Goal: Information Seeking & Learning: Learn about a topic

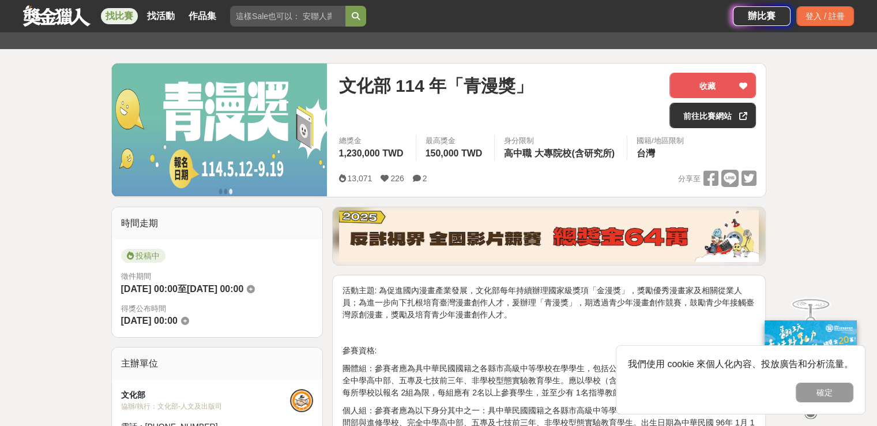
scroll to position [115, 0]
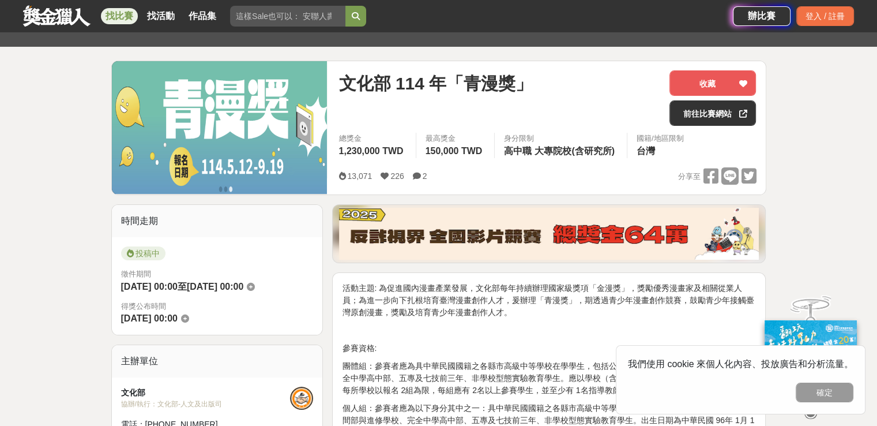
click at [60, 14] on link at bounding box center [57, 16] width 70 height 22
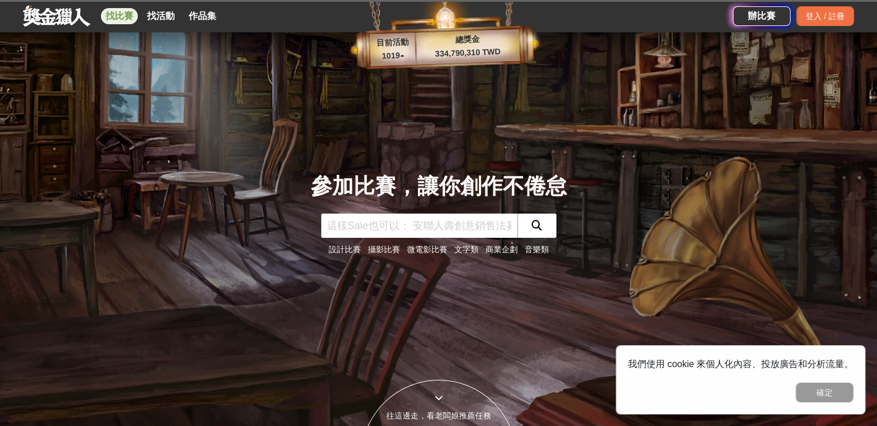
click at [132, 14] on link "找比賽" at bounding box center [119, 16] width 37 height 16
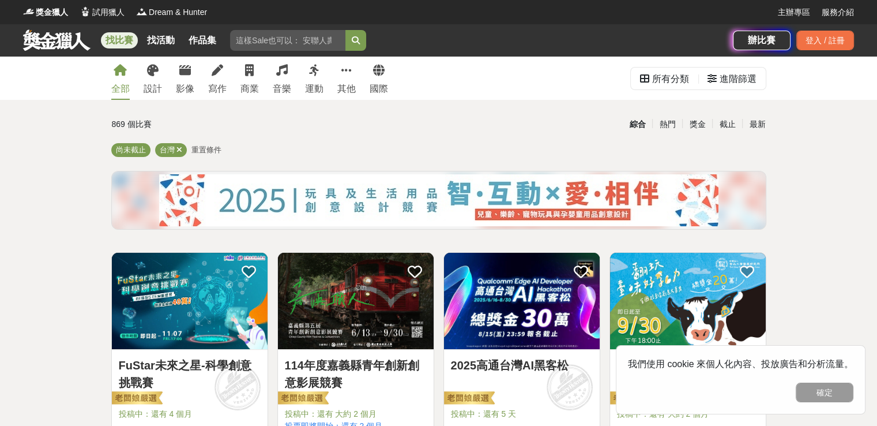
click at [302, 44] on input "search" at bounding box center [287, 40] width 115 height 21
type input "垃圾"
click at [346, 30] on button "submit" at bounding box center [356, 40] width 21 height 21
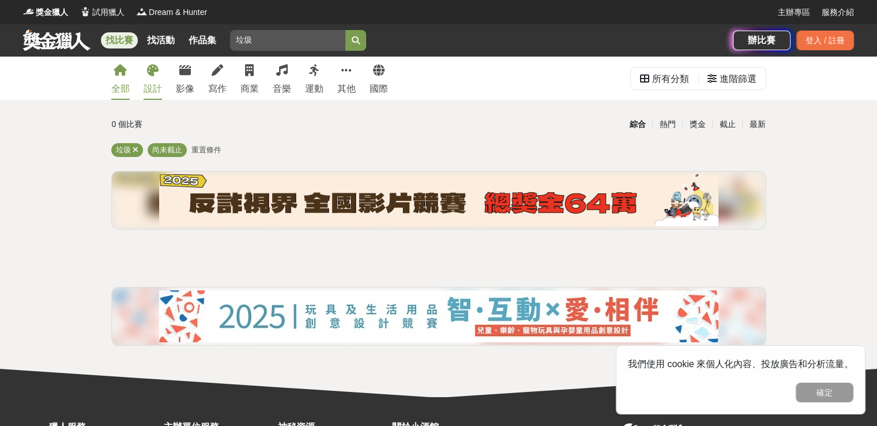
click at [157, 82] on div "設計" at bounding box center [153, 89] width 18 height 14
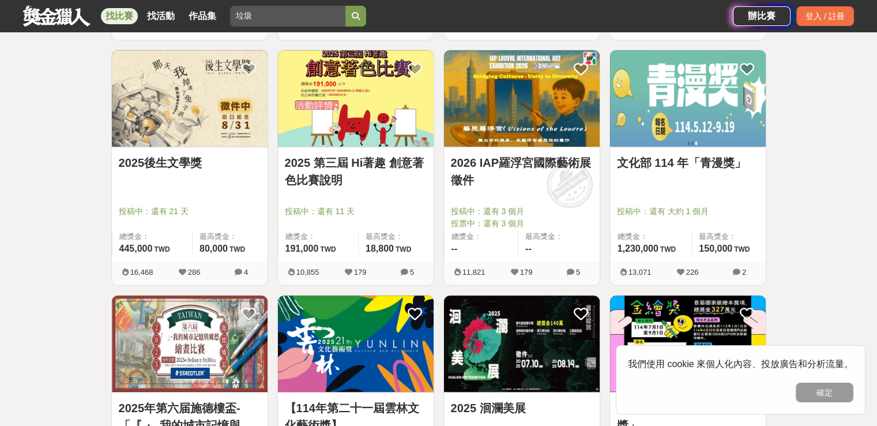
scroll to position [865, 0]
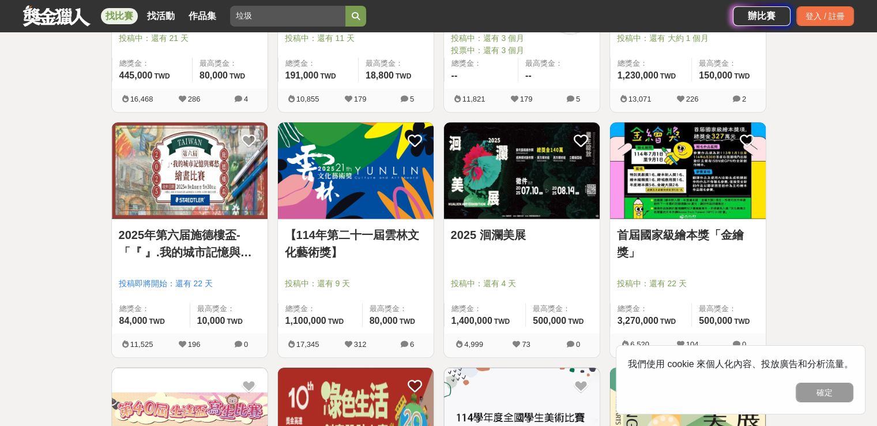
click at [527, 187] on img at bounding box center [522, 170] width 156 height 96
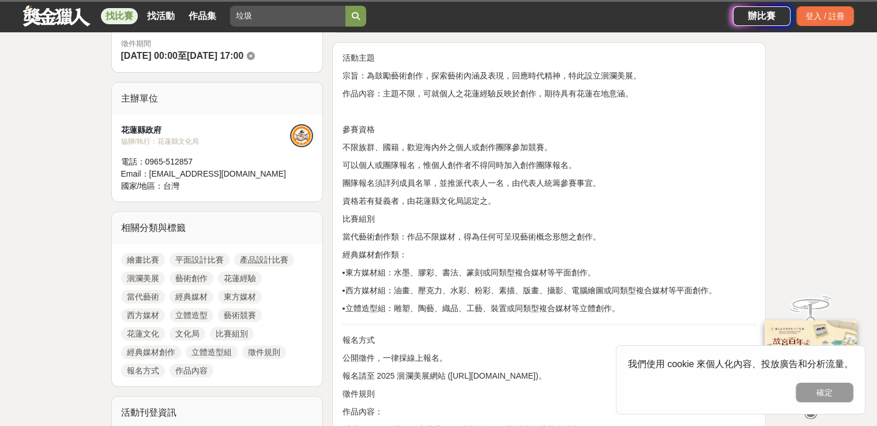
scroll to position [577, 0]
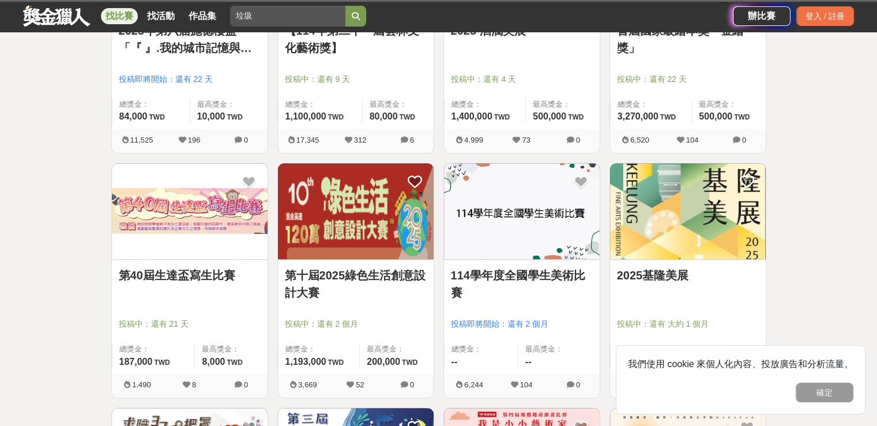
scroll to position [1096, 0]
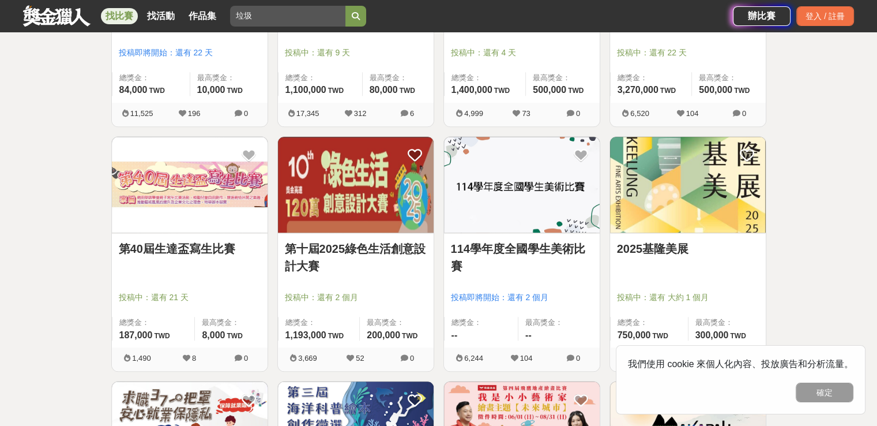
click at [549, 213] on img at bounding box center [522, 185] width 156 height 96
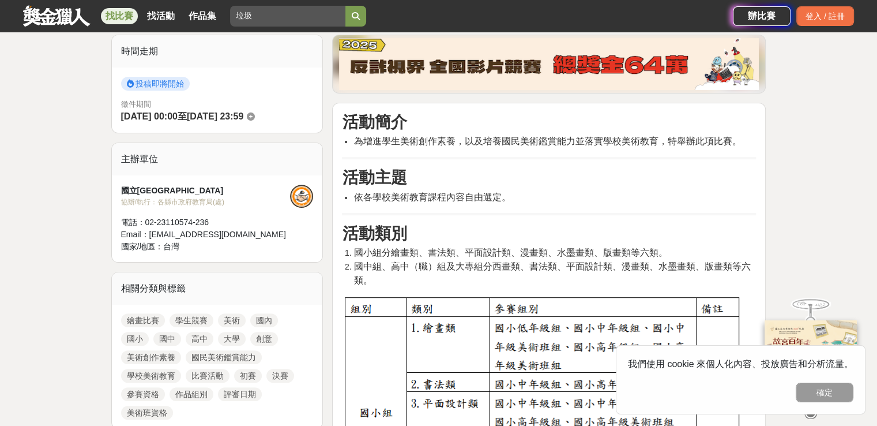
scroll to position [404, 0]
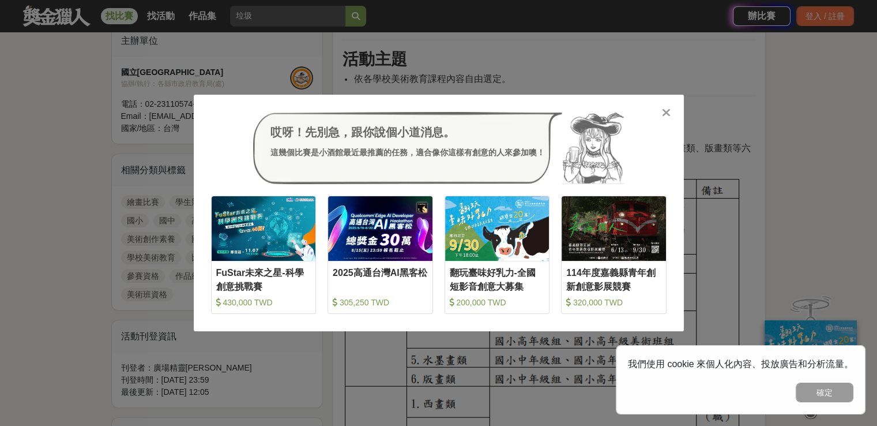
click at [721, 160] on div "哎呀！先別急，跟你說個小道消息。 這幾個比賽是小酒館最近最推薦的任務，適合像你這樣有創意的人來參加噢！ 收藏 FuStar未來之星-科學創意挑戰賽 430,0…" at bounding box center [438, 213] width 877 height 426
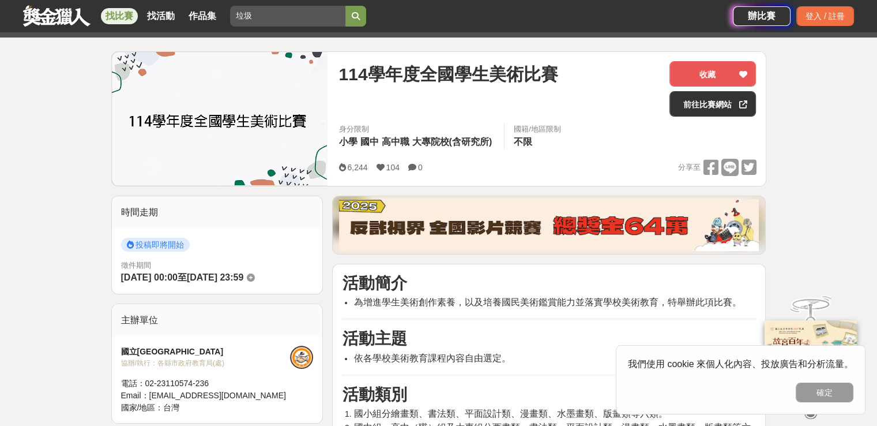
scroll to position [0, 0]
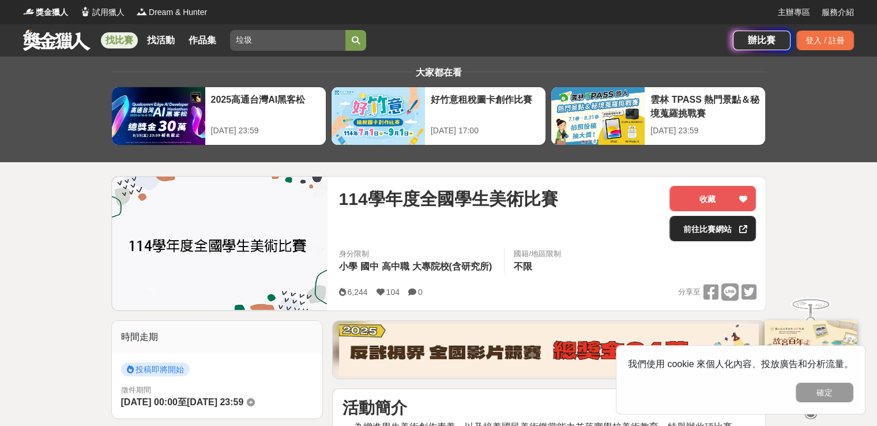
click at [693, 227] on link "前往比賽網站" at bounding box center [713, 228] width 87 height 25
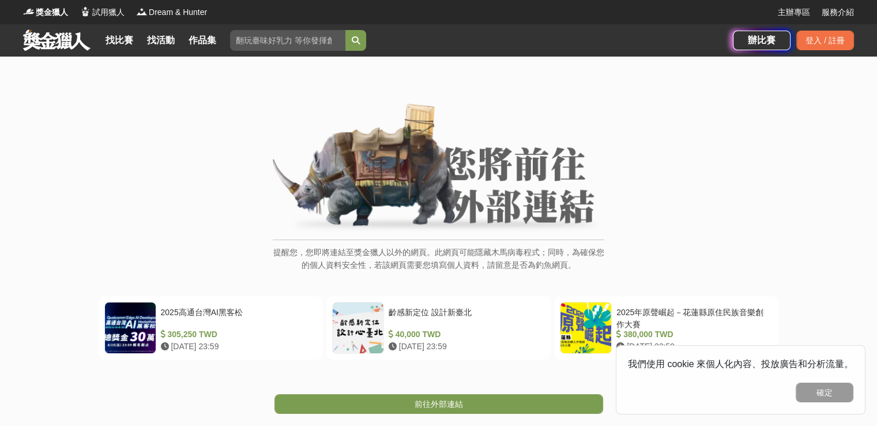
click at [539, 238] on div "提醒您，您即將連結至獎金獵人以外的網頁。此網頁可能隱藏木馬病毒程式；同時，為確保您的個人資料安全性，若該網頁需要您填寫個人資料，請留意是否為釣魚網頁。" at bounding box center [439, 193] width 332 height 180
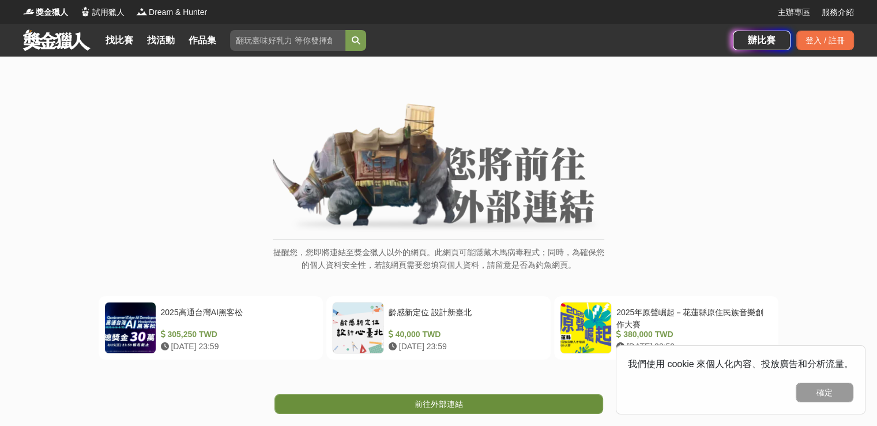
click at [466, 402] on link "前往外部連結" at bounding box center [439, 404] width 329 height 20
